Goal: Communication & Community: Participate in discussion

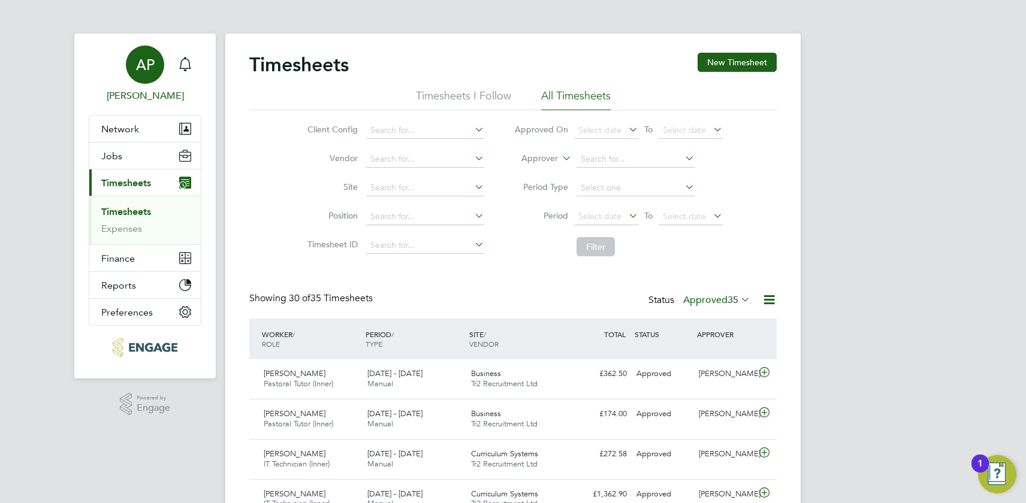
click at [146, 96] on span "[PERSON_NAME]" at bounding box center [145, 96] width 113 height 14
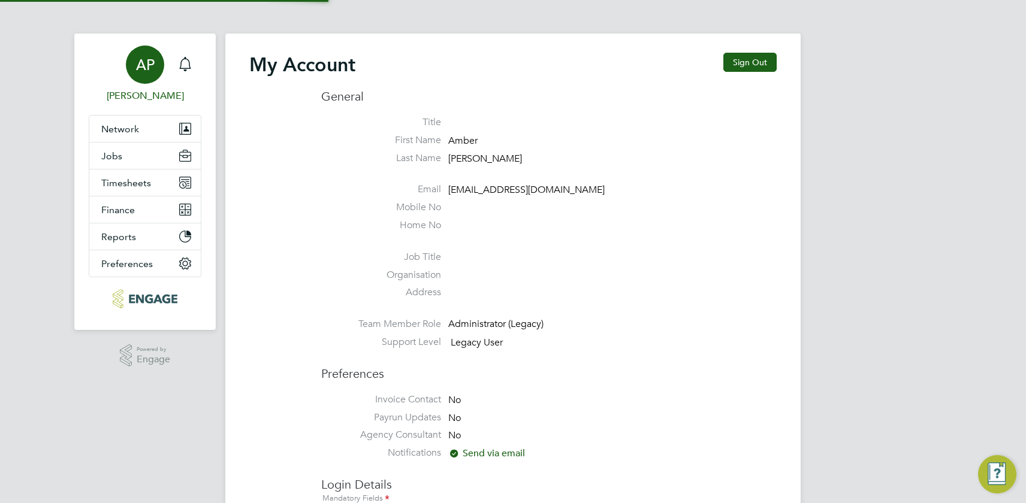
type input "[EMAIL_ADDRESS][DOMAIN_NAME]"
click at [194, 61] on div "Main navigation" at bounding box center [185, 65] width 24 height 24
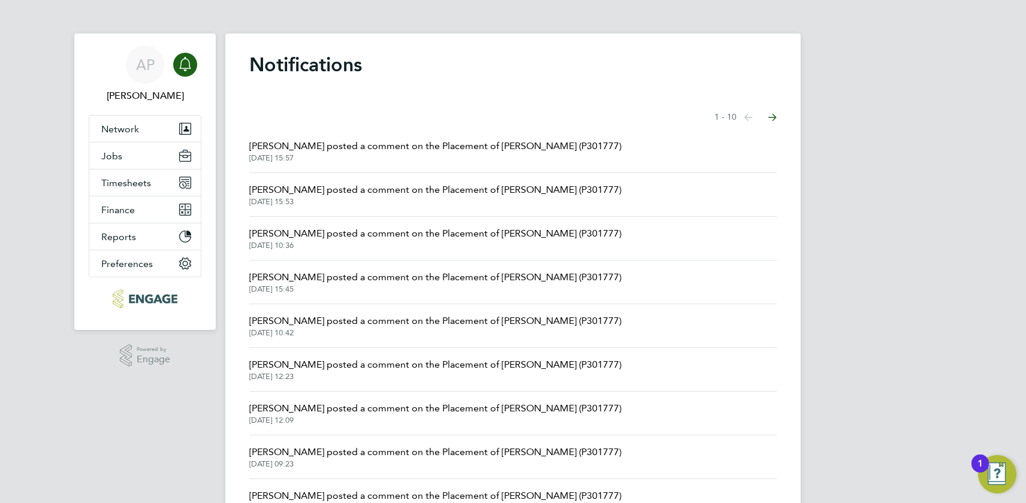
click at [434, 152] on span "[PERSON_NAME] posted a comment on the Placement of [PERSON_NAME] (P301777)" at bounding box center [435, 146] width 372 height 14
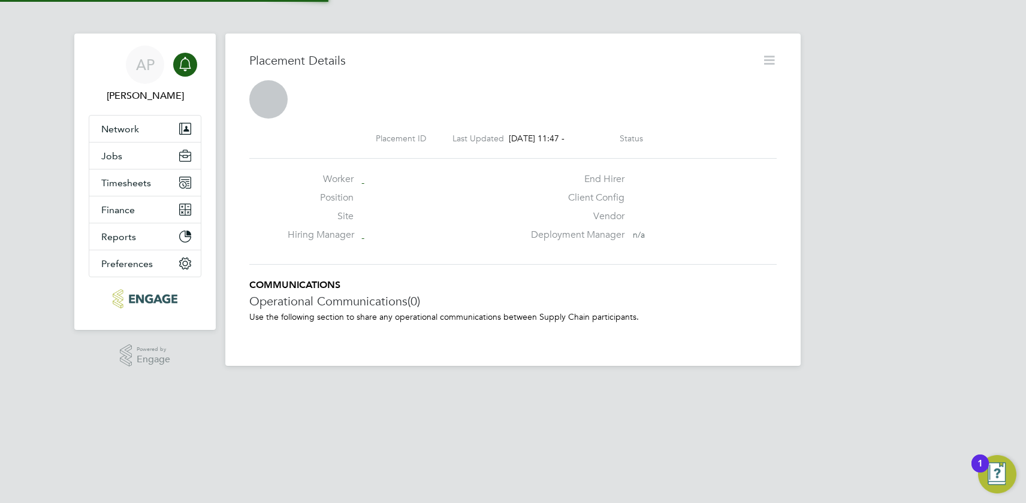
scroll to position [19, 237]
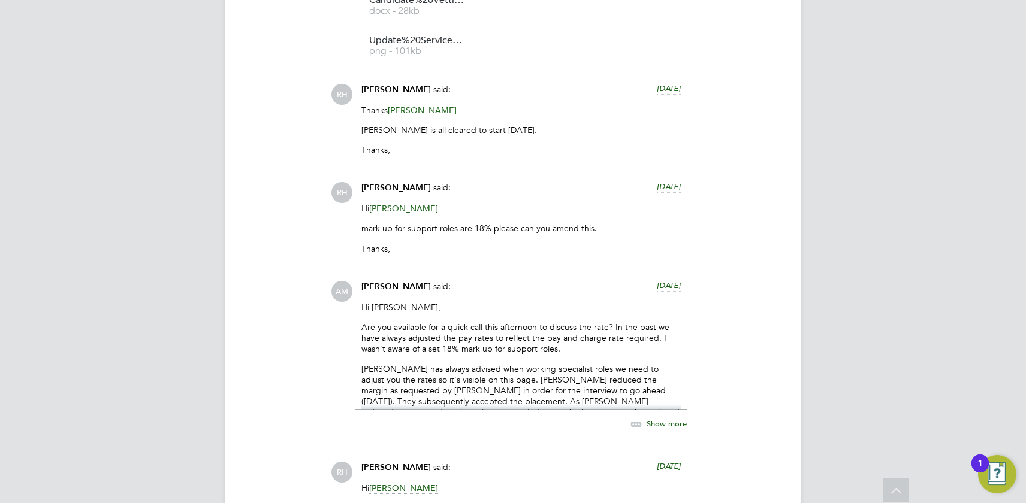
click at [665, 417] on div "Show more" at bounding box center [646, 424] width 82 height 15
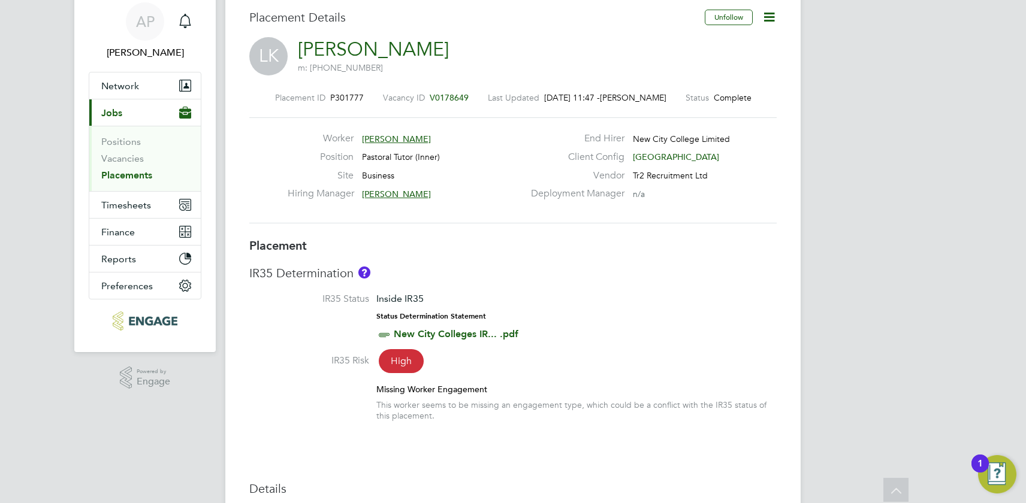
scroll to position [0, 0]
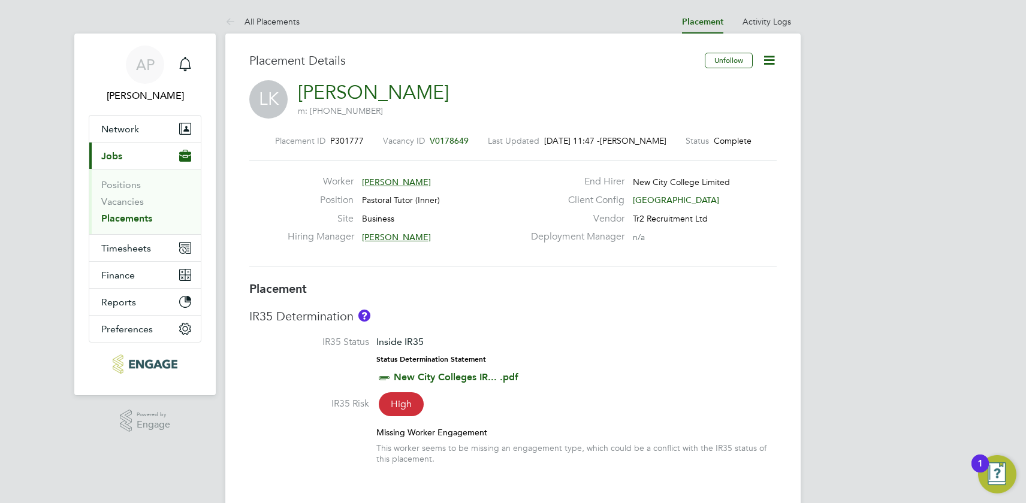
click at [387, 240] on span "[PERSON_NAME]" at bounding box center [396, 237] width 69 height 11
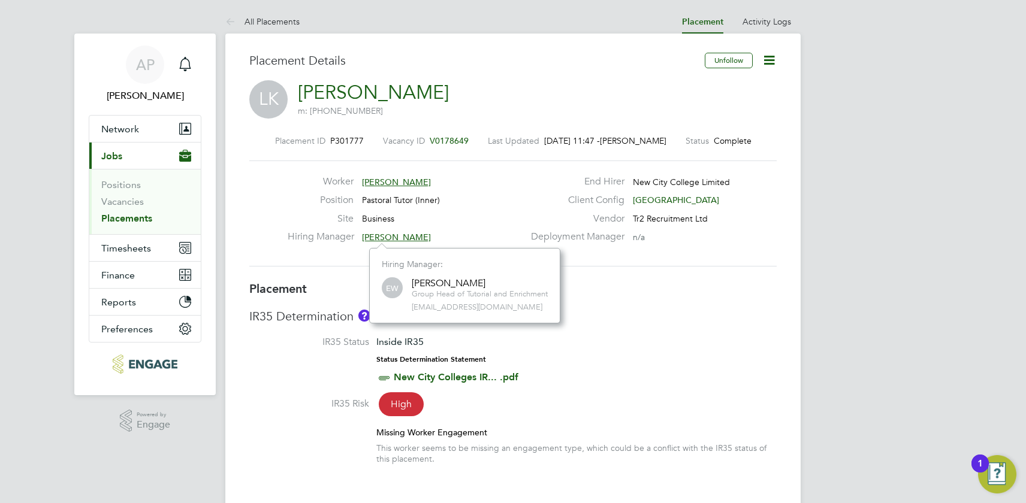
click at [385, 179] on span "[PERSON_NAME]" at bounding box center [396, 182] width 69 height 11
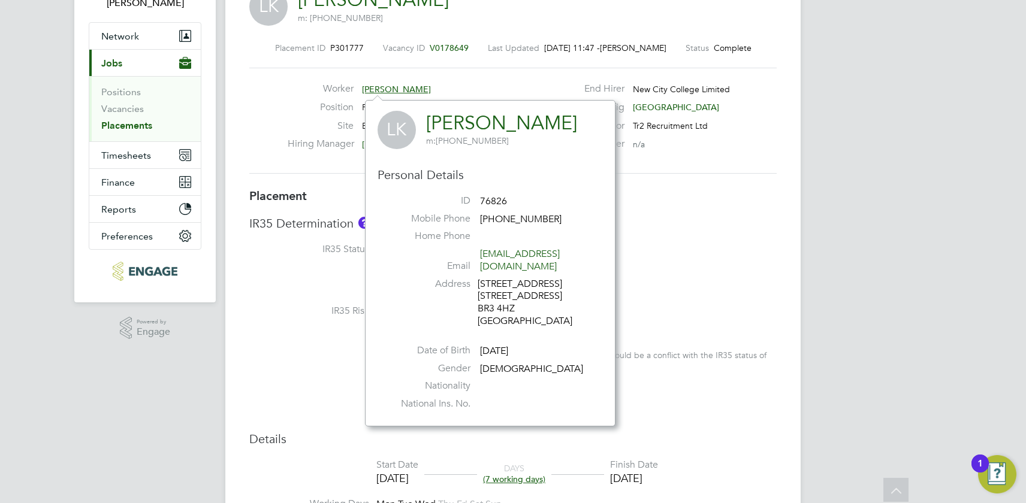
scroll to position [0, 0]
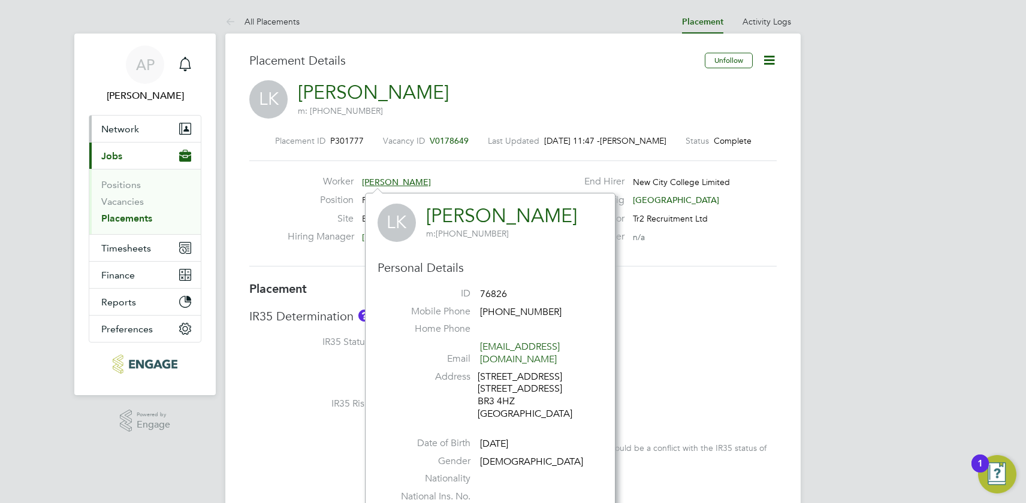
click at [133, 122] on button "Network" at bounding box center [144, 129] width 111 height 26
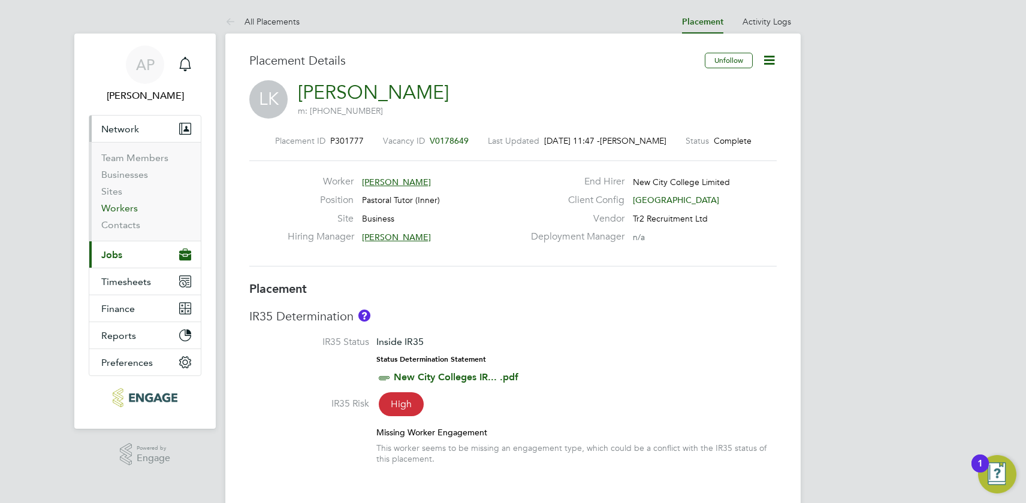
click at [120, 206] on link "Workers" at bounding box center [119, 208] width 37 height 11
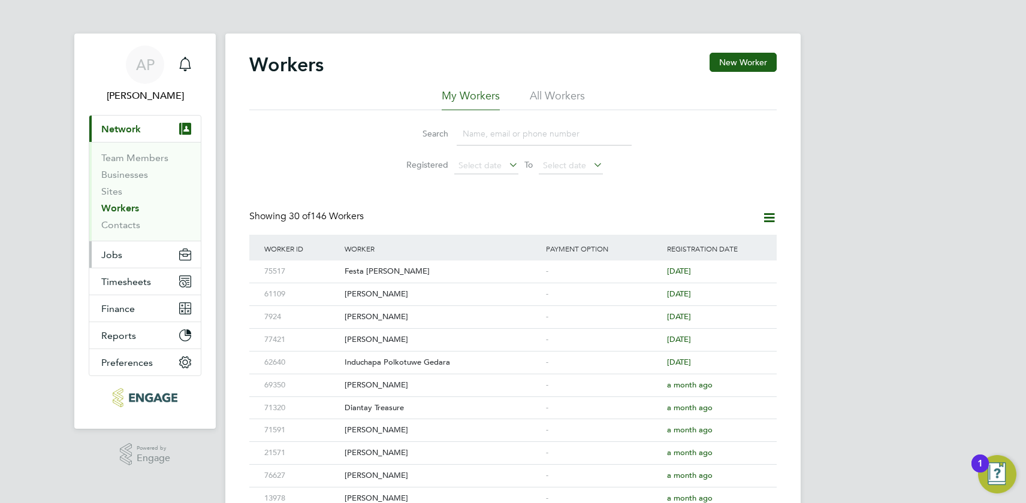
click at [104, 251] on span "Jobs" at bounding box center [111, 254] width 21 height 11
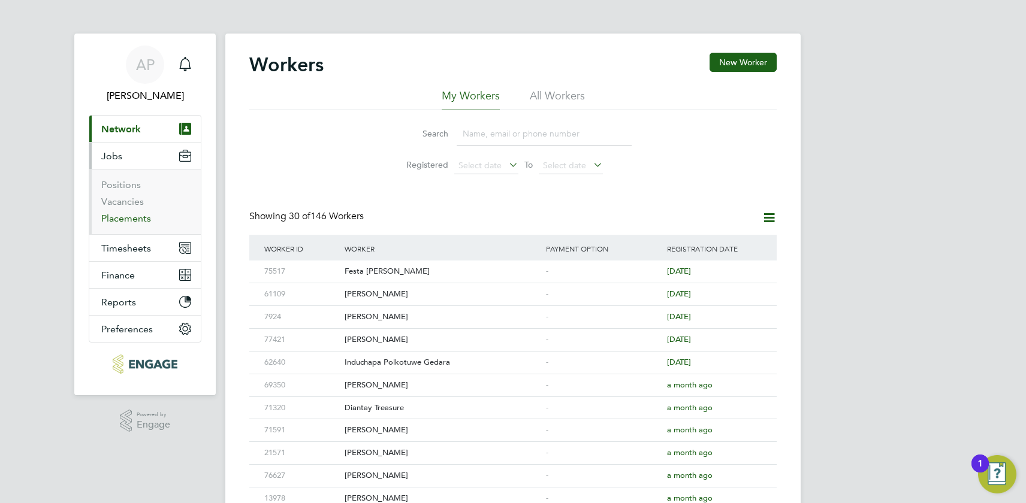
click at [124, 222] on link "Placements" at bounding box center [126, 218] width 50 height 11
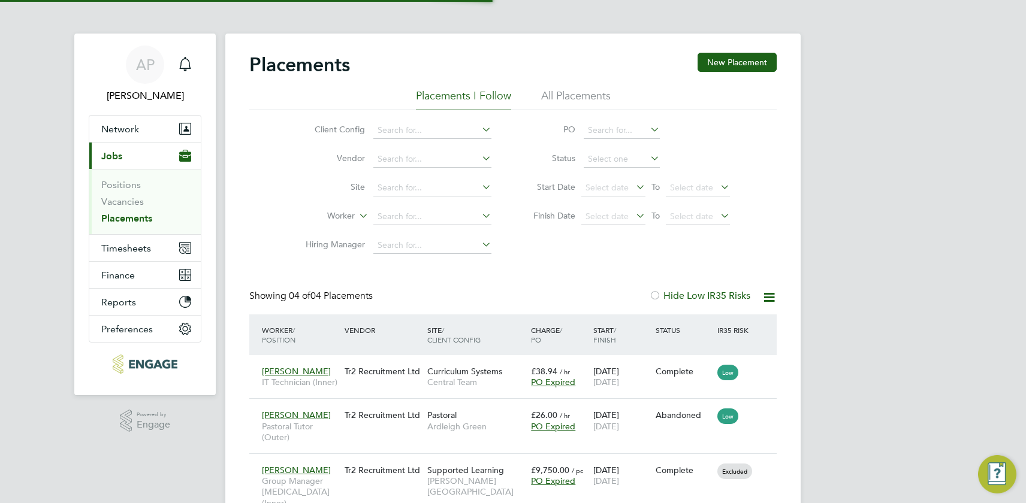
scroll to position [35, 104]
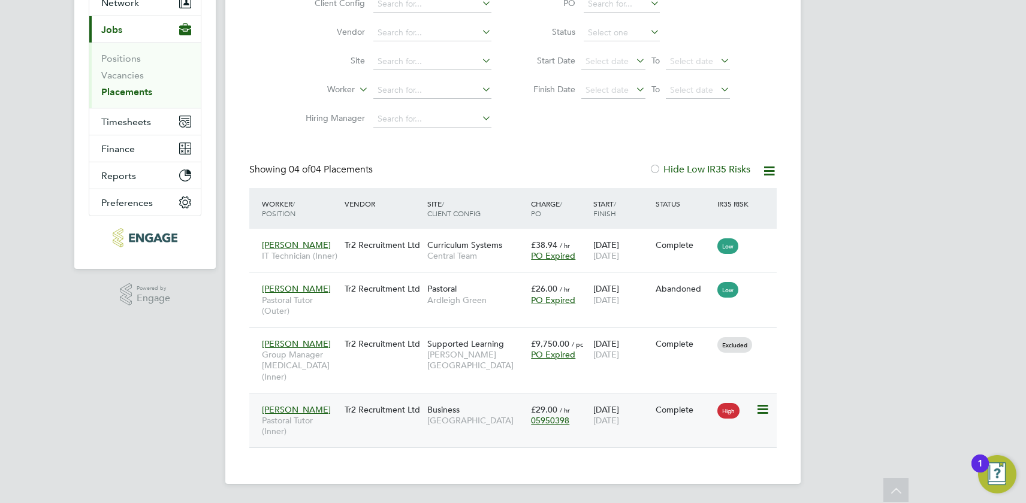
click at [320, 402] on div "[PERSON_NAME] Pastoral Tutor (Inner)" at bounding box center [300, 420] width 83 height 45
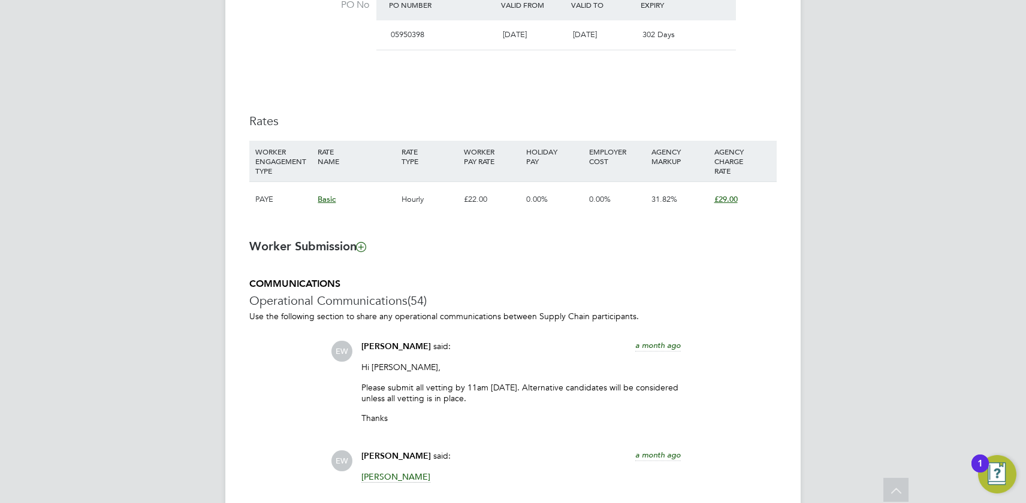
scroll to position [734, 0]
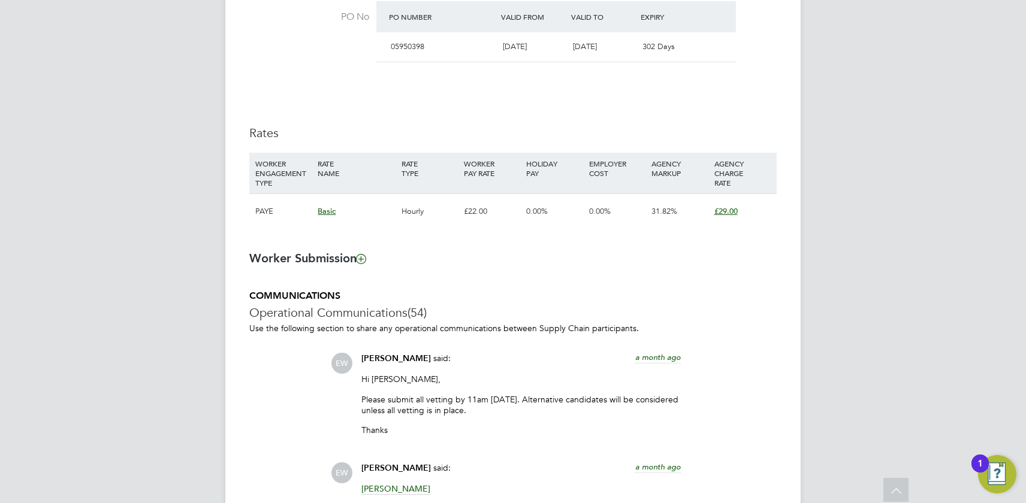
click at [570, 238] on li "WORKER ENGAGEMENT TYPE RATE NAME RATE TYPE WORKER PAY RATE HOLIDAY PAY EMPLOYER…" at bounding box center [512, 197] width 527 height 88
